Goal: Task Accomplishment & Management: Use online tool/utility

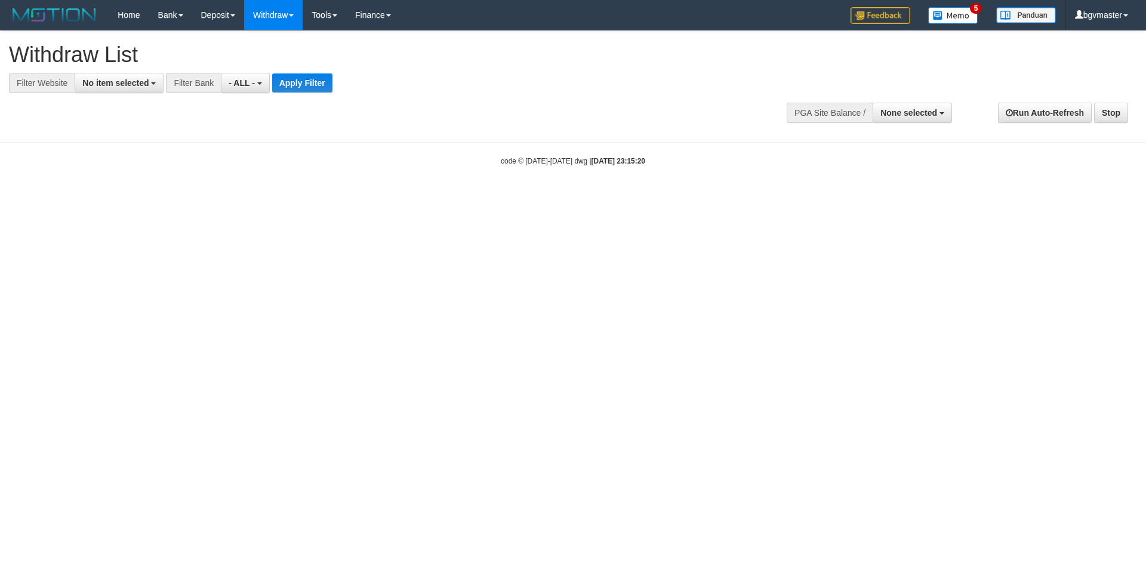
select select
click at [886, 114] on span "None selected" at bounding box center [908, 113] width 57 height 10
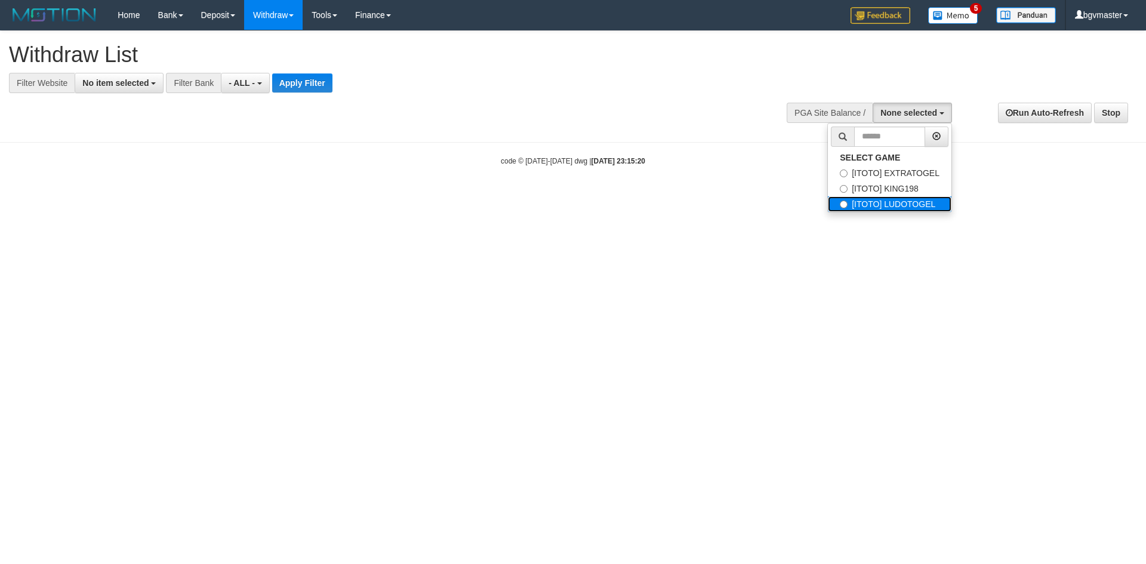
click at [865, 202] on label "[ITOTO] LUDOTOGEL" at bounding box center [890, 204] width 124 height 16
select select "****"
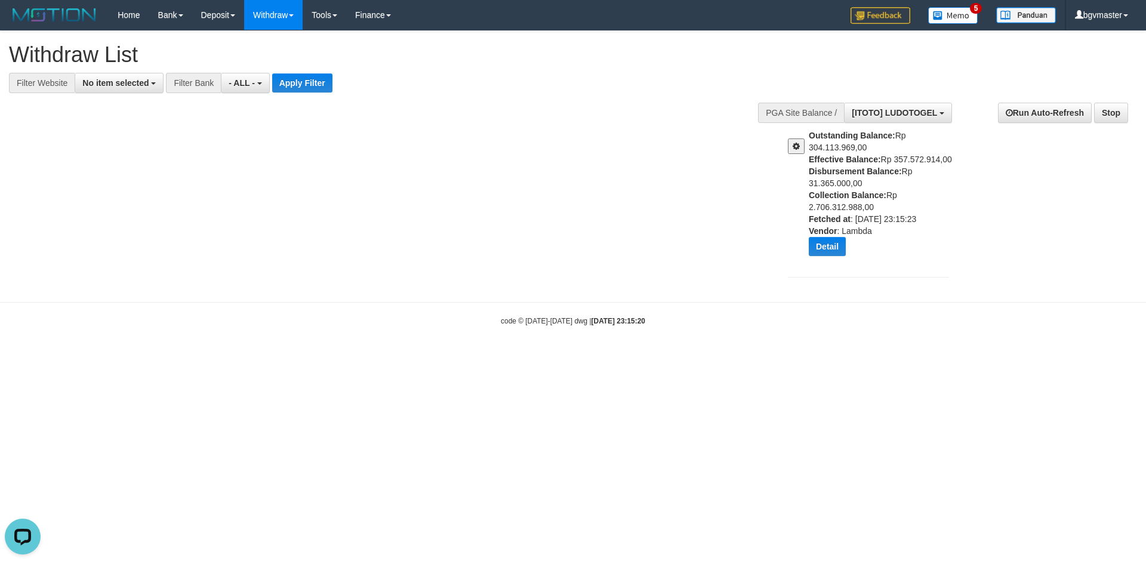
click at [788, 139] on button at bounding box center [796, 146] width 17 height 16
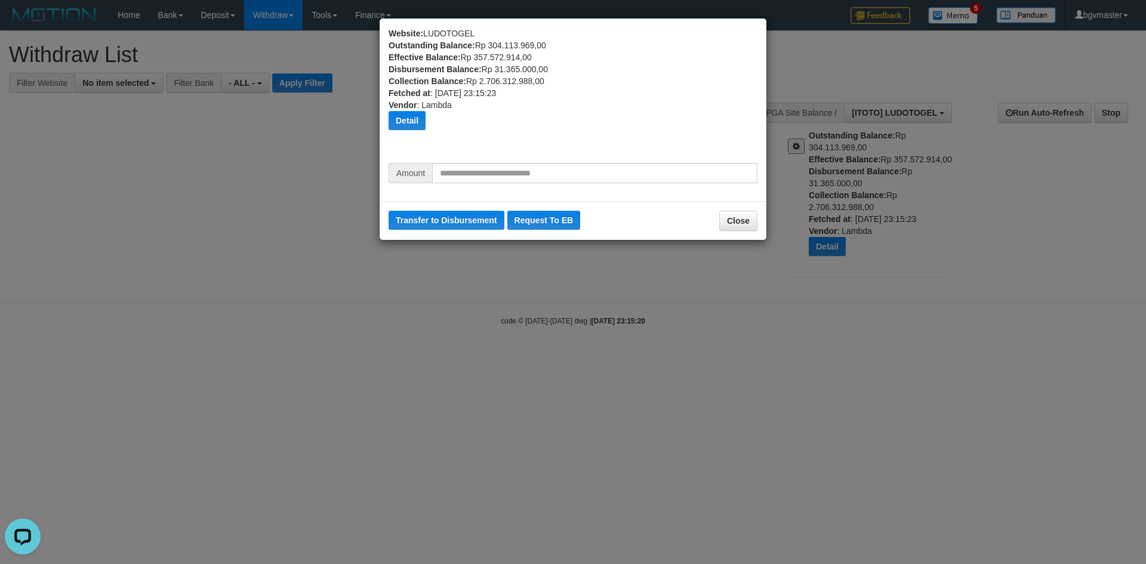
click at [536, 186] on div "Amount" at bounding box center [572, 177] width 387 height 29
click at [528, 177] on input "text" at bounding box center [594, 173] width 325 height 20
type input "********"
click at [467, 225] on button "Transfer to Disbursement" at bounding box center [446, 220] width 116 height 19
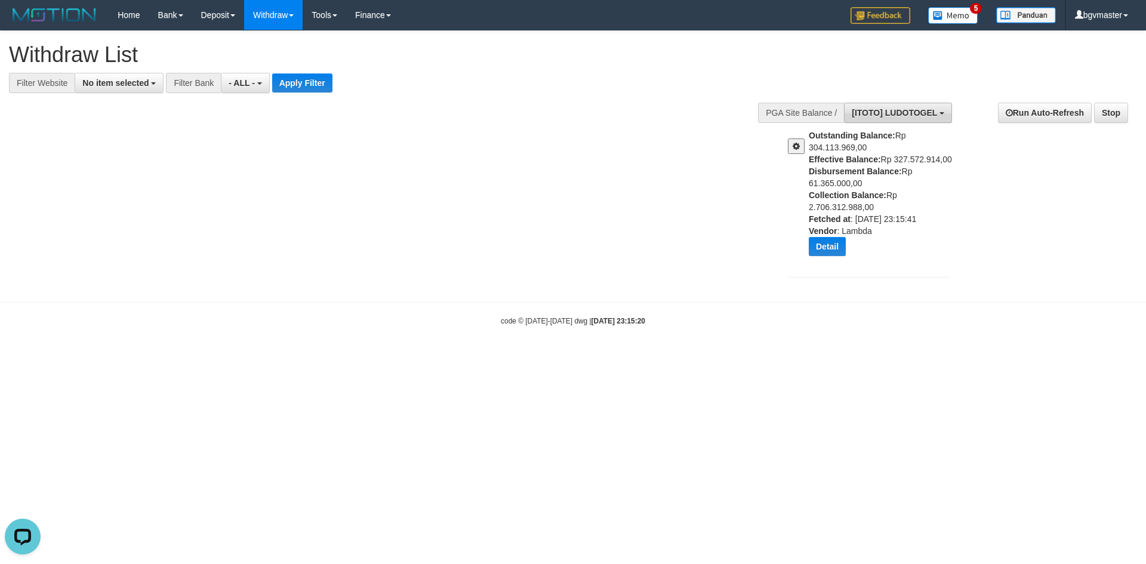
click at [890, 114] on span "[ITOTO] LUDOTOGEL" at bounding box center [893, 113] width 85 height 10
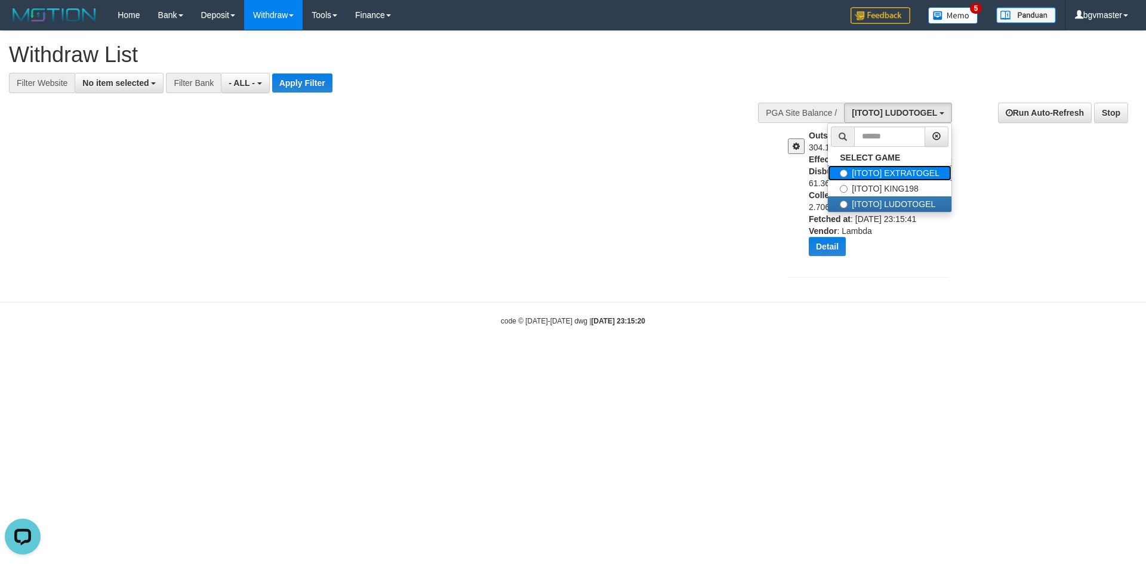
click at [897, 178] on label "[ITOTO] EXTRATOGEL" at bounding box center [890, 173] width 124 height 16
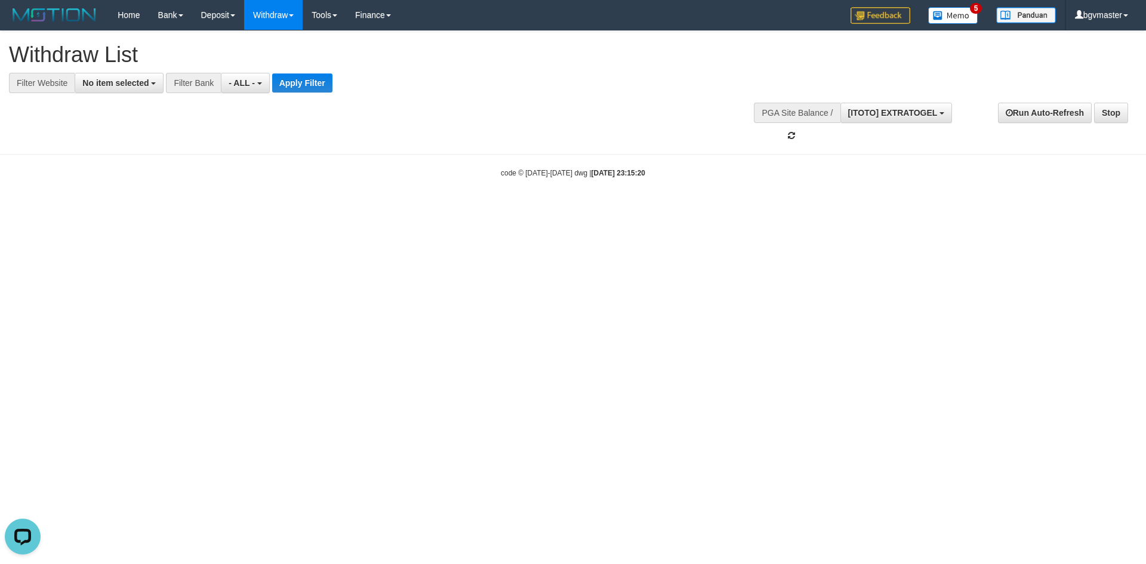
scroll to position [20, 0]
click at [888, 118] on button "[ITOTO] EXTRATOGEL" at bounding box center [896, 113] width 112 height 20
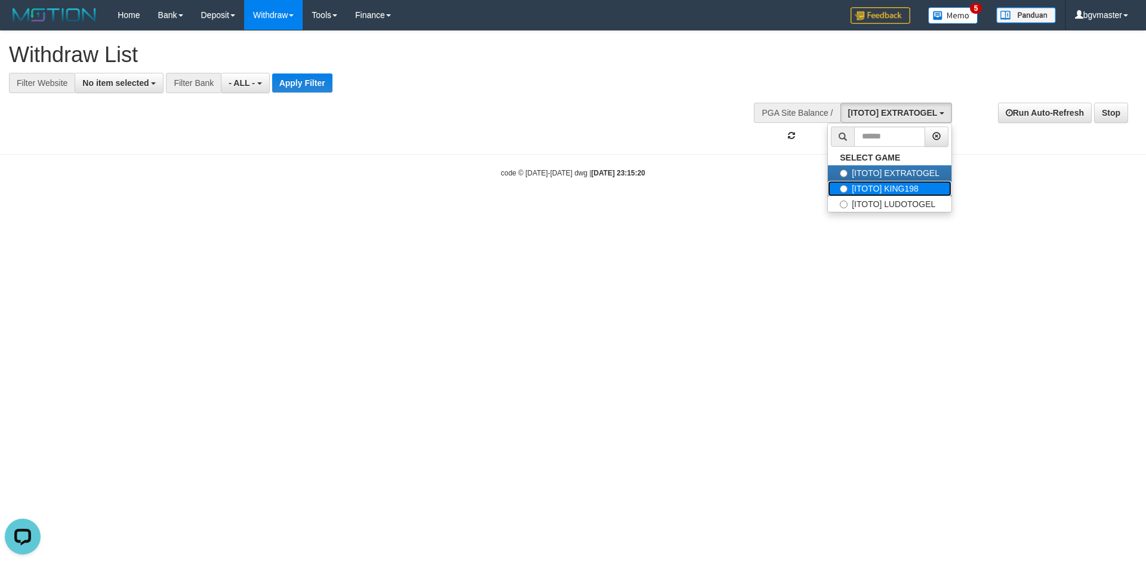
click at [894, 184] on label "[ITOTO] KING198" at bounding box center [890, 189] width 124 height 16
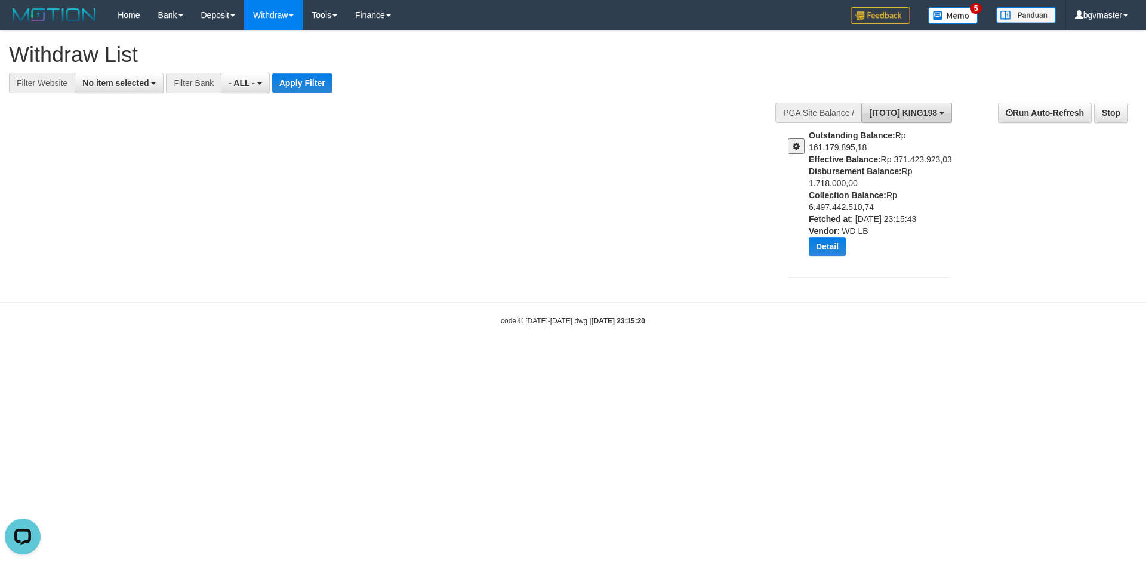
click at [869, 115] on span "[ITOTO] KING198" at bounding box center [903, 113] width 68 height 10
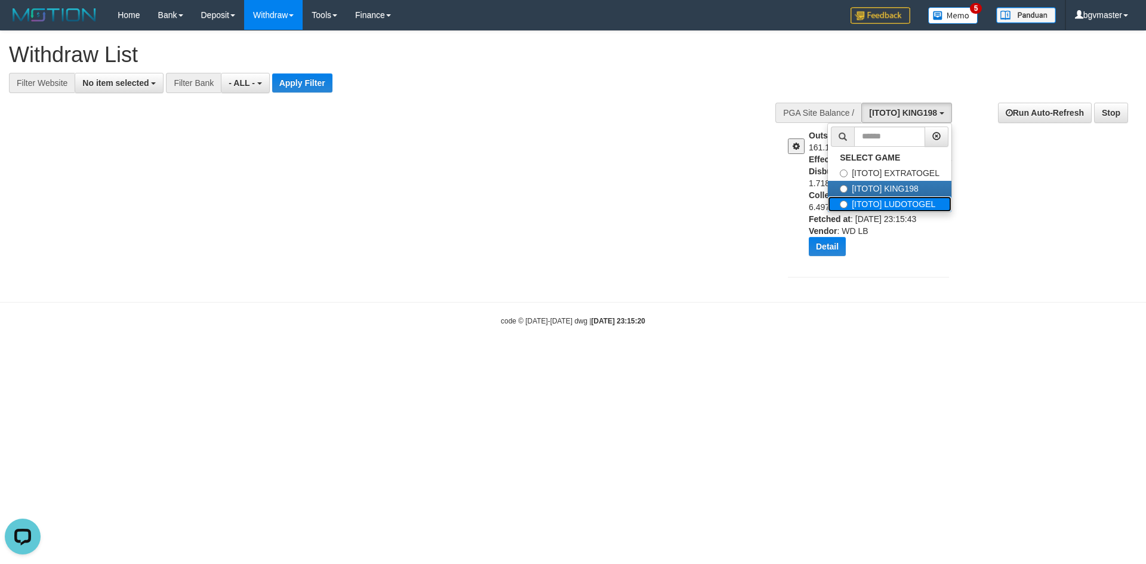
click at [865, 205] on label "[ITOTO] LUDOTOGEL" at bounding box center [890, 204] width 124 height 16
select select "****"
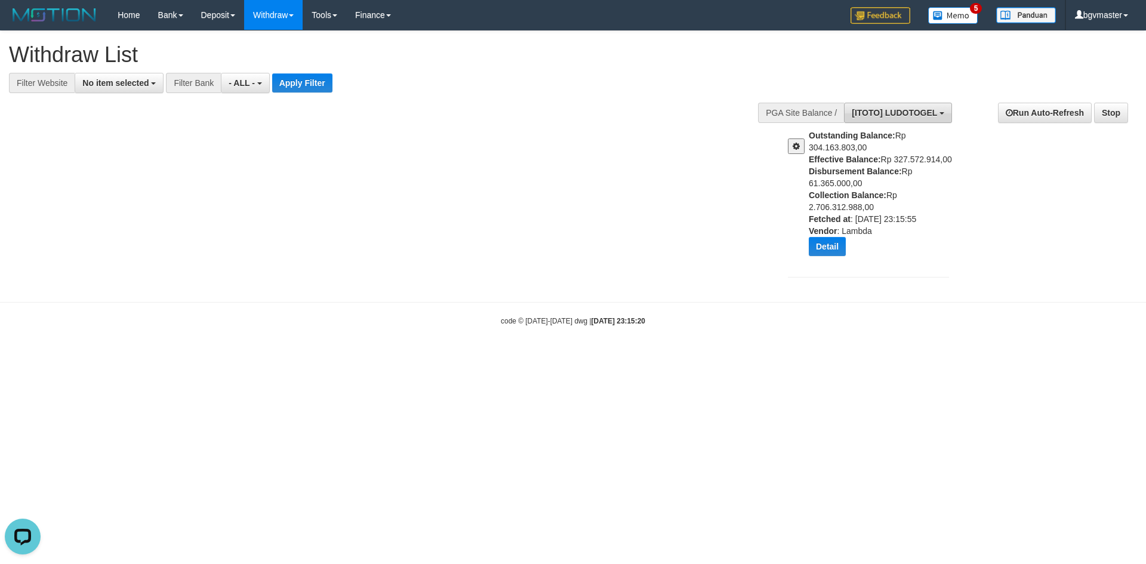
click at [890, 110] on span "[ITOTO] LUDOTOGEL" at bounding box center [893, 113] width 85 height 10
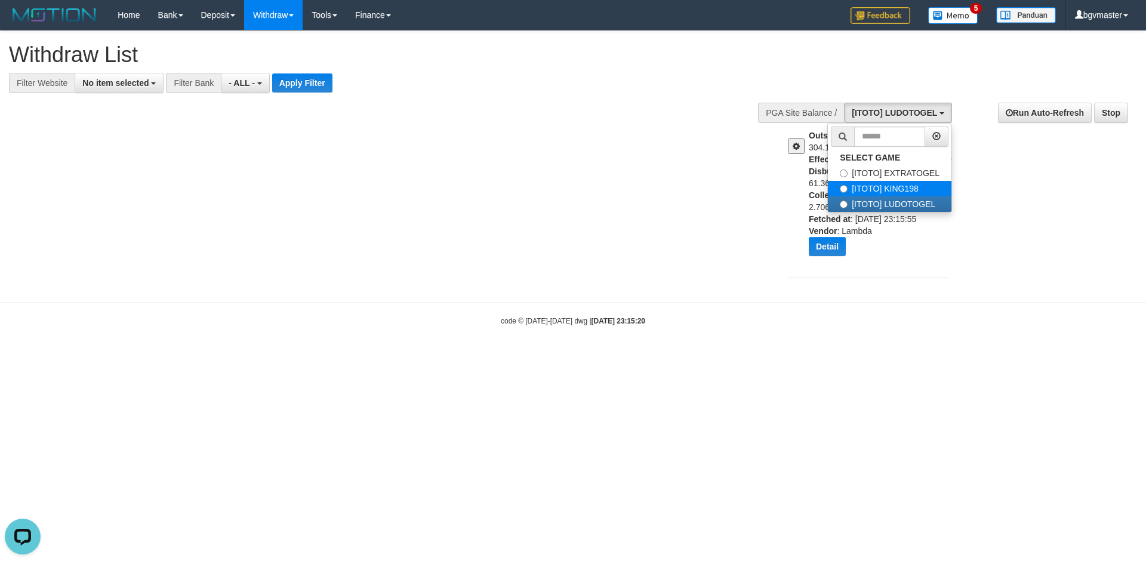
click at [888, 187] on label "[ITOTO] KING198" at bounding box center [890, 189] width 124 height 16
select select "****"
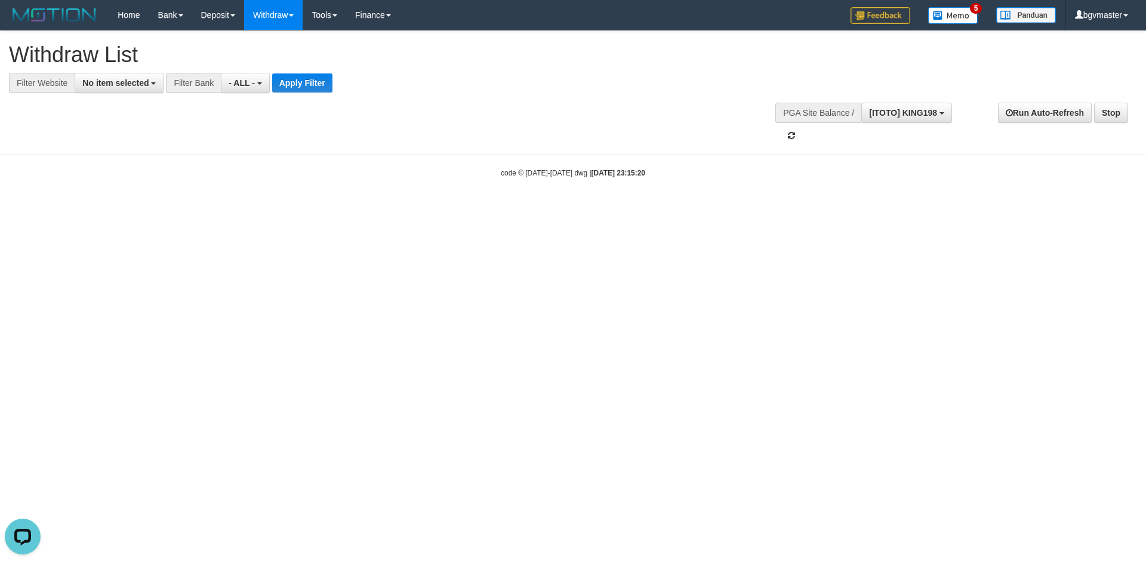
scroll to position [30, 0]
